Goal: Transaction & Acquisition: Obtain resource

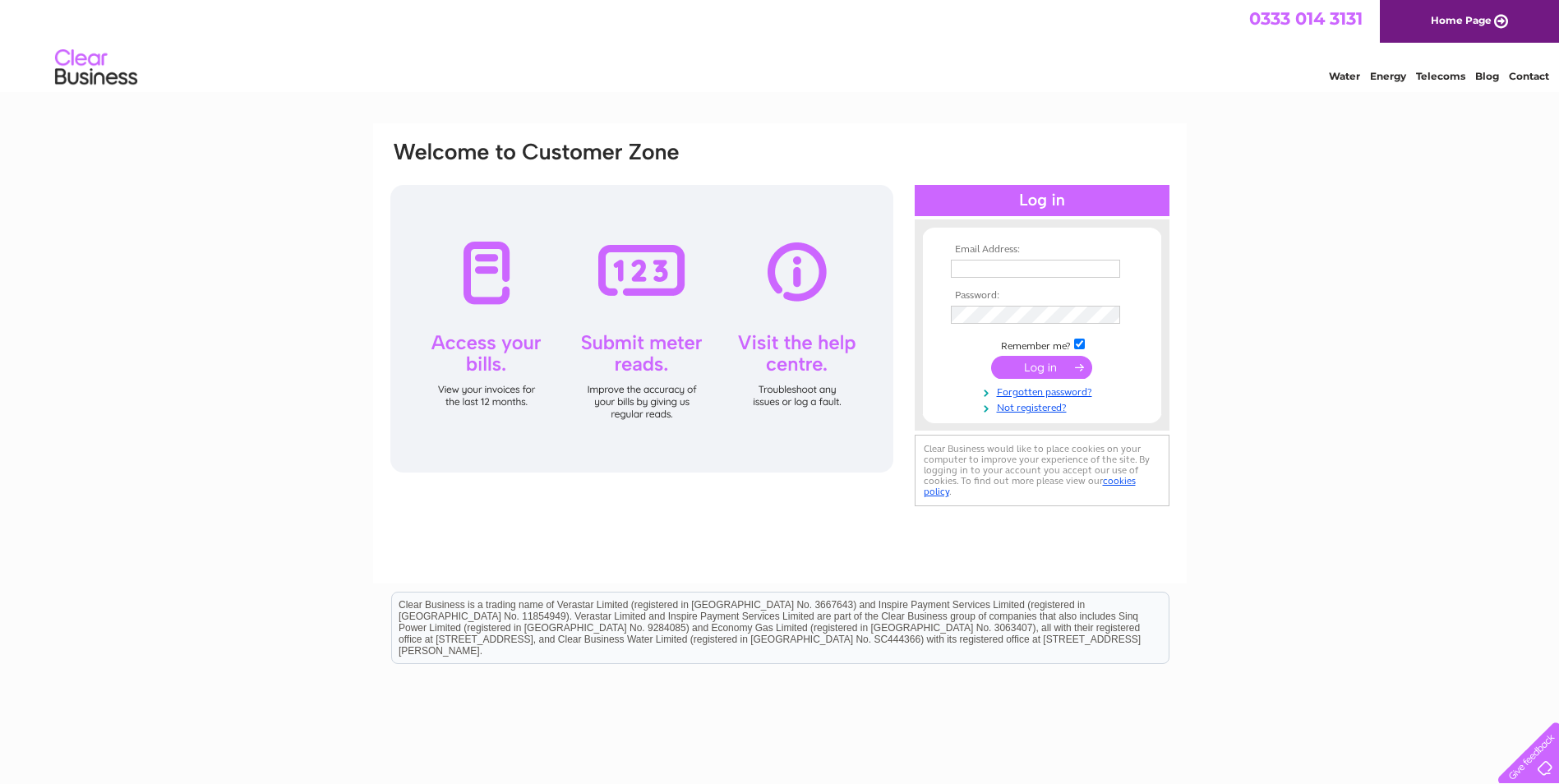
type input "alanb@sw-gr.com"
click at [1047, 362] on input "submit" at bounding box center [1041, 367] width 101 height 23
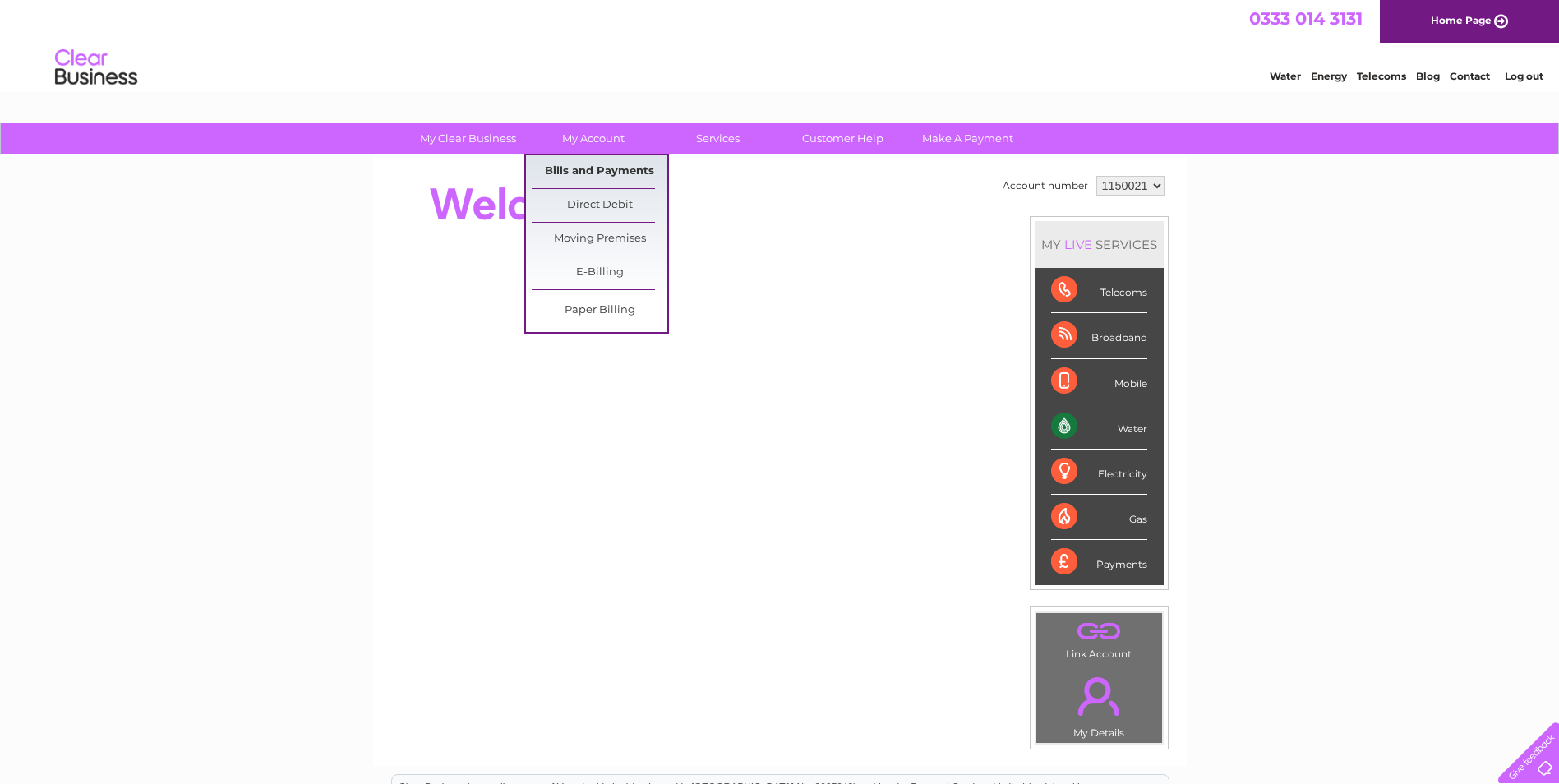
click at [573, 160] on link "Bills and Payments" at bounding box center [599, 171] width 135 height 33
click at [571, 175] on link "Bills and Payments" at bounding box center [599, 171] width 135 height 33
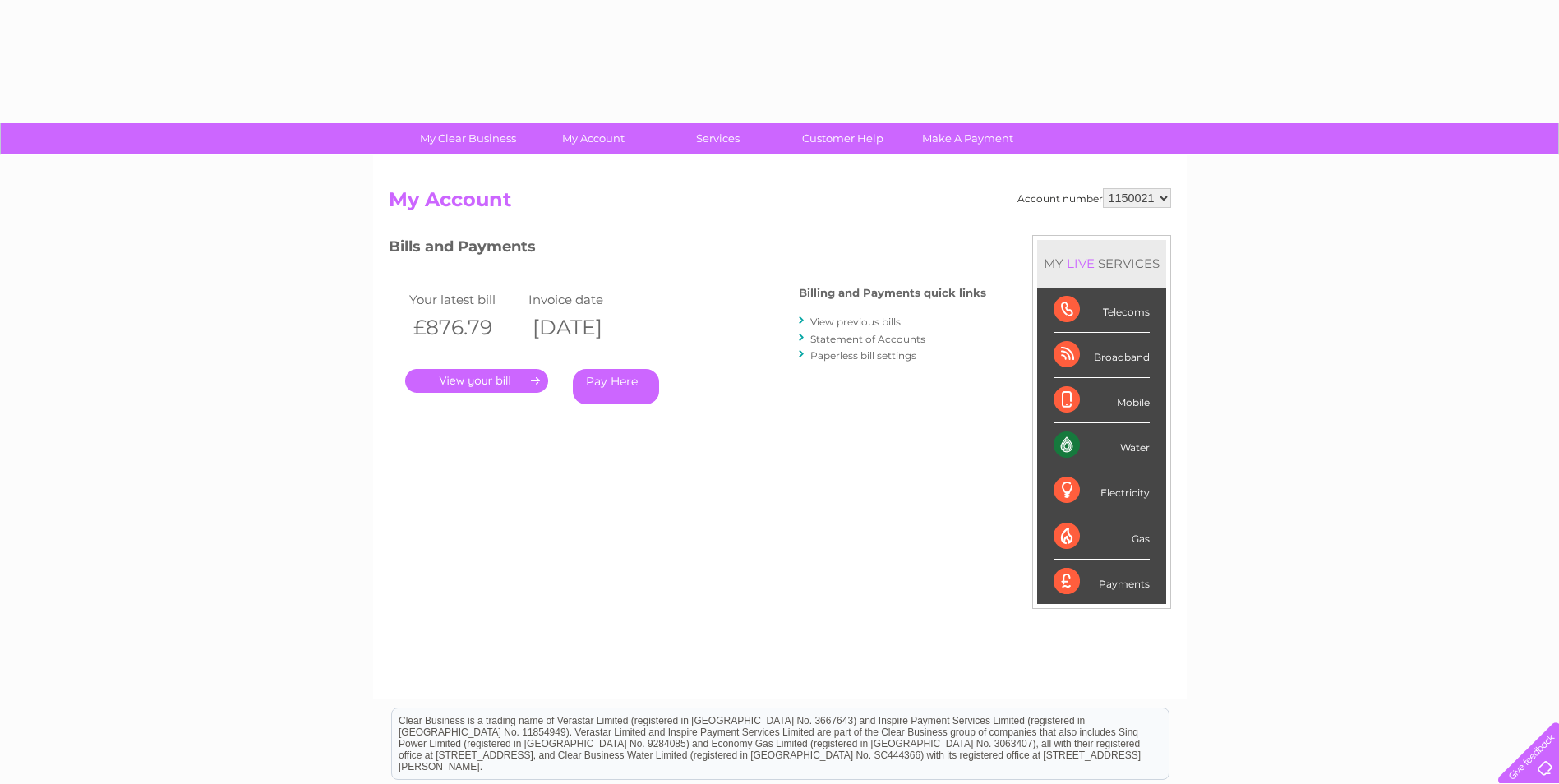
click at [508, 378] on link "." at bounding box center [477, 380] width 143 height 24
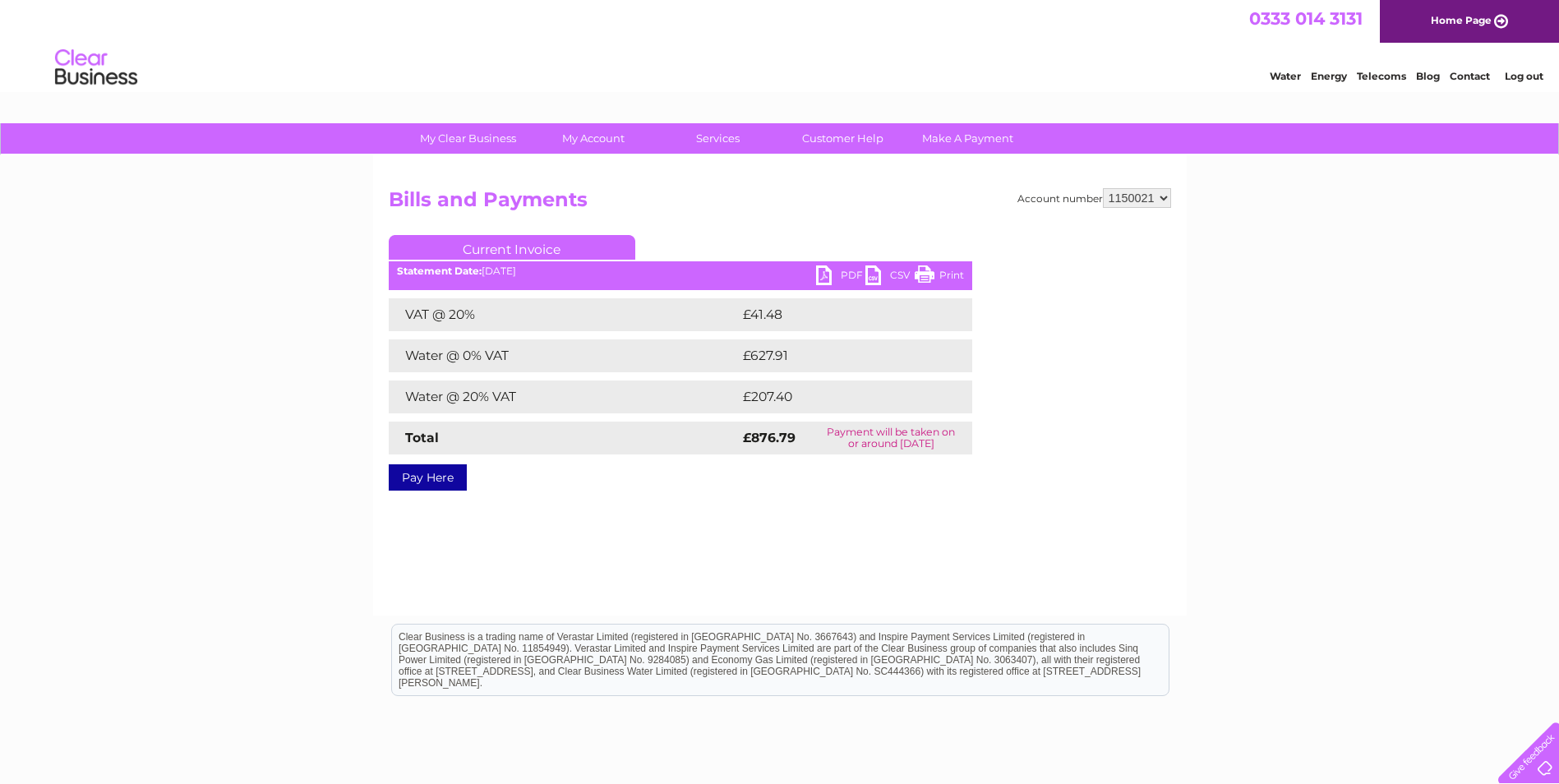
click at [837, 271] on link "PDF" at bounding box center [841, 276] width 49 height 24
click at [821, 274] on link "PDF" at bounding box center [841, 276] width 49 height 24
